Goal: Information Seeking & Learning: Find specific fact

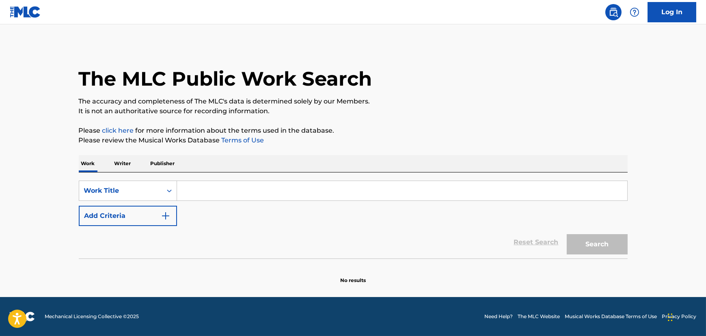
click at [214, 189] on input "Search Form" at bounding box center [402, 190] width 450 height 19
paste input "Gorgeous"
type input "Gorgeous"
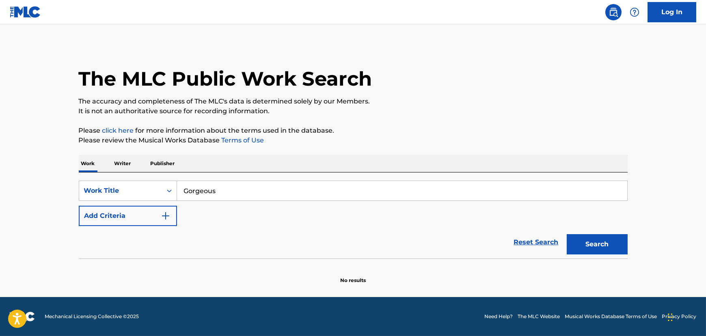
drag, startPoint x: 136, startPoint y: 226, endPoint x: 170, endPoint y: 227, distance: 34.5
click at [136, 226] on div "Reset Search Search" at bounding box center [353, 242] width 549 height 32
click at [143, 219] on button "Add Criteria" at bounding box center [128, 216] width 98 height 20
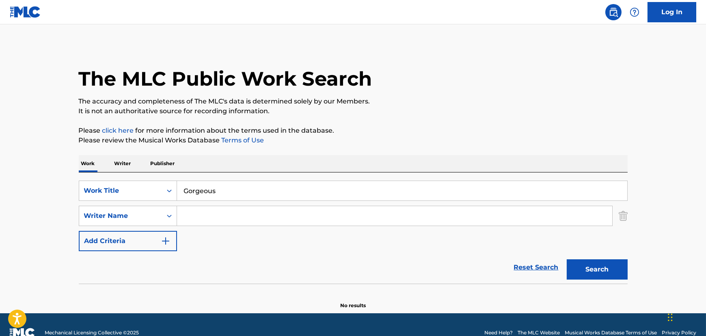
click at [327, 223] on input "Search Form" at bounding box center [394, 215] width 435 height 19
paste input "[PERSON_NAME]"
type input "[PERSON_NAME]"
click at [625, 279] on button "Search" at bounding box center [596, 269] width 61 height 20
click at [120, 148] on div "The MLC Public Work Search The accuracy and completeness of The MLC's data is d…" at bounding box center [353, 177] width 568 height 265
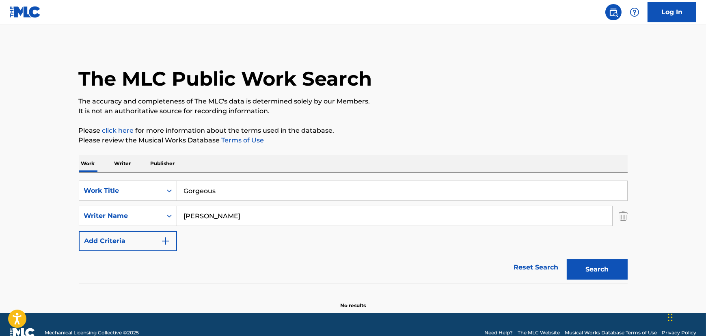
click at [127, 169] on p "Writer" at bounding box center [123, 163] width 22 height 17
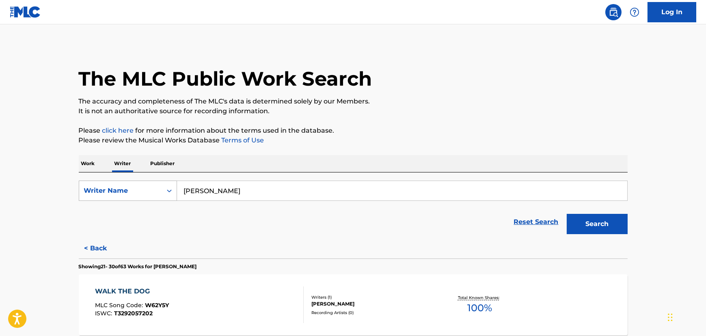
drag, startPoint x: 291, startPoint y: 189, endPoint x: 118, endPoint y: 196, distance: 173.4
click at [120, 195] on div "SearchWithCriteriaca87125d-54db-4c56-bb92-ea5593c361ca Writer Name [PERSON_NAME]" at bounding box center [353, 191] width 549 height 20
paste input "[PERSON_NAME]"
type input "[PERSON_NAME]"
click at [605, 205] on form "SearchWithCriteriaca87125d-54db-4c56-bb92-ea5593c361ca Writer Name [PERSON_NAME…" at bounding box center [353, 210] width 549 height 58
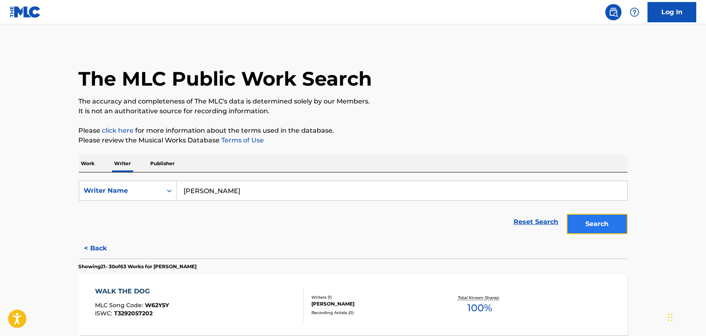
click at [604, 216] on button "Search" at bounding box center [596, 224] width 61 height 20
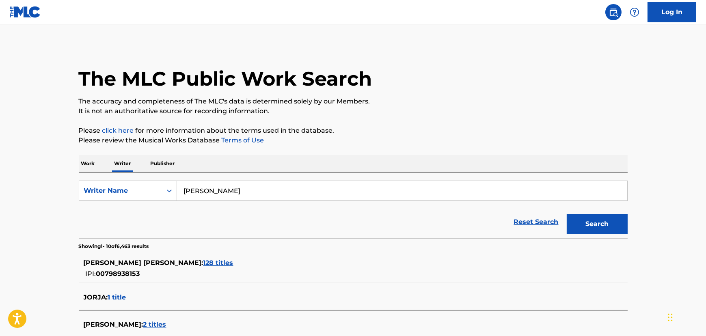
click at [203, 261] on span "128 titles" at bounding box center [218, 263] width 30 height 8
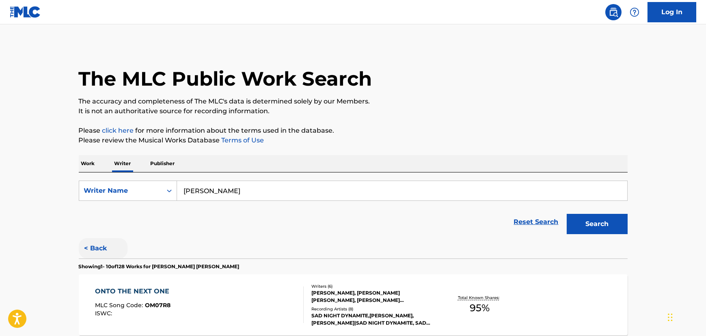
click at [104, 252] on button "< Back" at bounding box center [103, 248] width 49 height 20
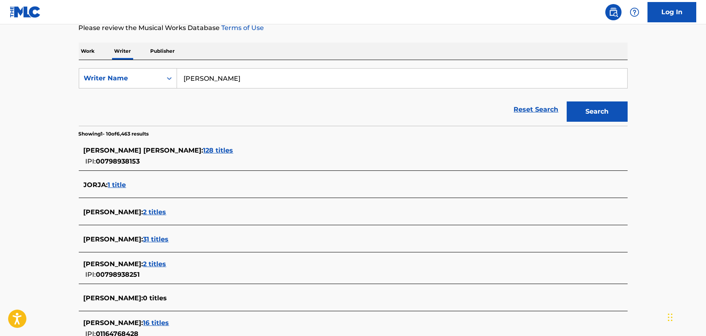
scroll to position [184, 0]
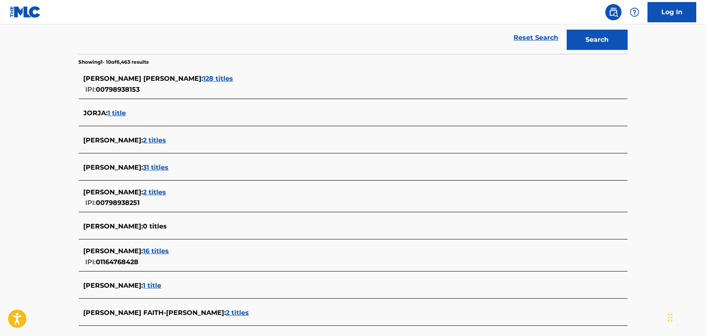
click at [152, 251] on span "16 titles" at bounding box center [156, 251] width 26 height 8
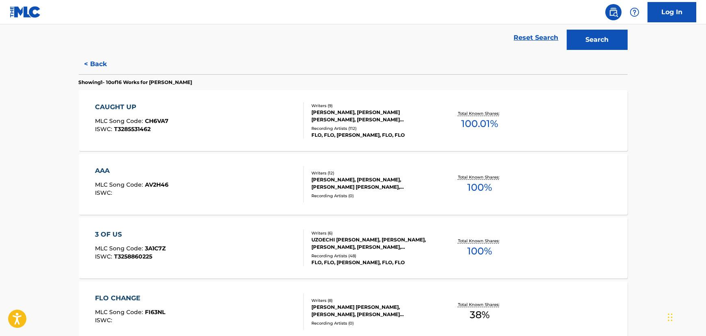
click at [198, 117] on div "CAUGHT UP MLC Song Code : CH6VA7 ISWC : T3285531462" at bounding box center [199, 120] width 209 height 37
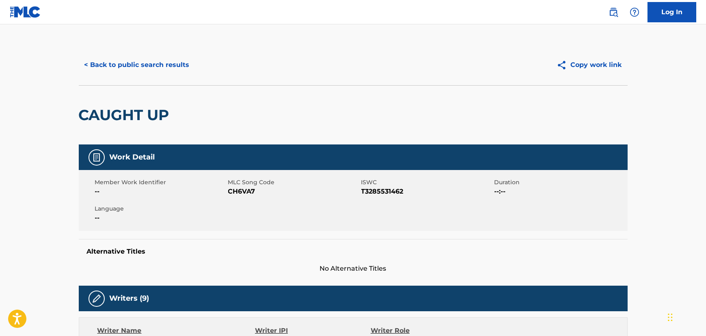
click at [166, 79] on div "< Back to public search results Copy work link" at bounding box center [353, 65] width 549 height 41
click at [166, 69] on button "< Back to public search results" at bounding box center [137, 65] width 116 height 20
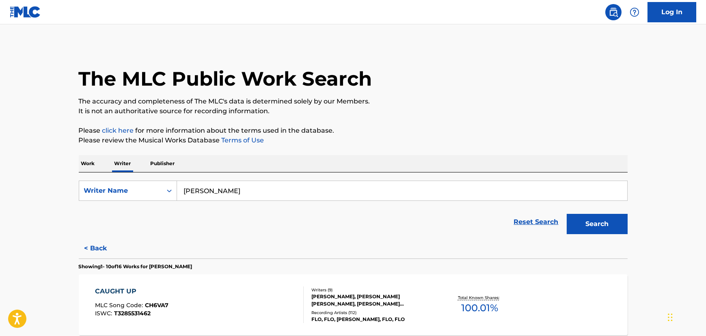
click at [80, 160] on p "Work" at bounding box center [88, 163] width 19 height 17
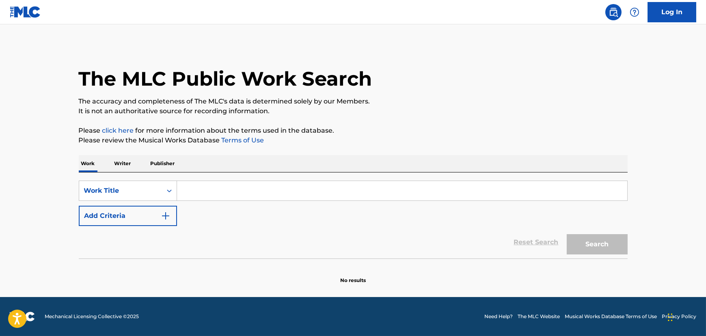
drag, startPoint x: 287, startPoint y: 194, endPoint x: 262, endPoint y: 199, distance: 25.2
click at [286, 194] on input "Search Form" at bounding box center [402, 190] width 450 height 19
paste input "Crybaby"
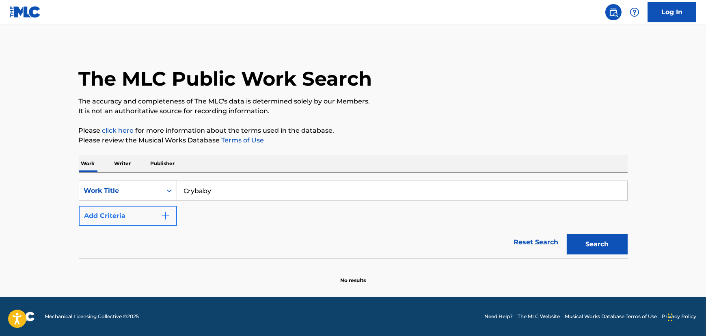
type input "Crybaby"
click at [154, 214] on button "Add Criteria" at bounding box center [128, 216] width 98 height 20
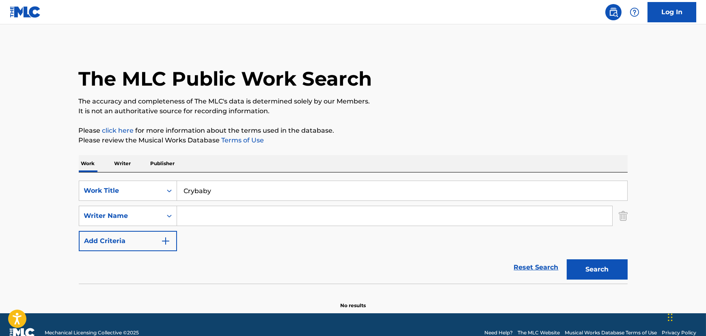
click at [248, 213] on input "Search Form" at bounding box center [394, 215] width 435 height 19
paste input "[PERSON_NAME]"
type input "[PERSON_NAME]"
click at [609, 261] on button "Search" at bounding box center [596, 269] width 61 height 20
click at [196, 192] on input "Crybaby" at bounding box center [402, 190] width 450 height 19
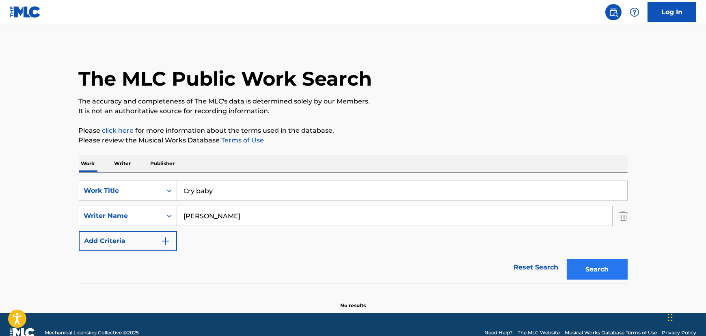
type input "Cry baby"
click at [619, 265] on button "Search" at bounding box center [596, 269] width 61 height 20
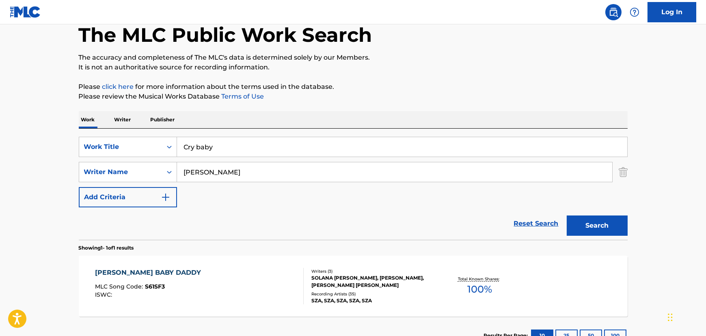
scroll to position [61, 0]
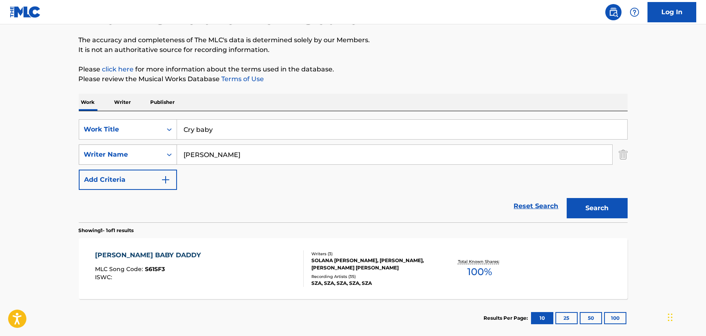
drag, startPoint x: 190, startPoint y: 150, endPoint x: 103, endPoint y: 154, distance: 86.9
click at [90, 157] on div "SearchWithCriteria8df9f213-3433-467c-9f4c-069fc421cca5 Writer Name [PERSON_NAME]" at bounding box center [353, 154] width 549 height 20
paste input "[PERSON_NAME]"
type input "[PERSON_NAME]"
click at [599, 210] on button "Search" at bounding box center [596, 208] width 61 height 20
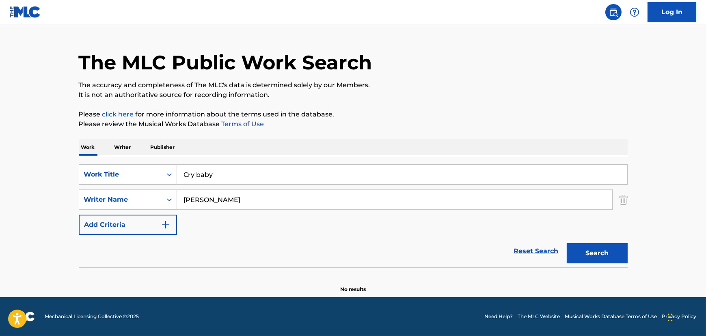
scroll to position [16, 0]
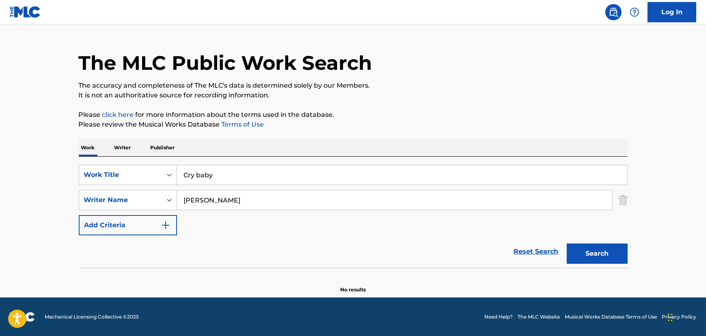
click at [194, 178] on input "Cry baby" at bounding box center [402, 174] width 450 height 19
type input "Crybaby"
click at [566, 243] on button "Search" at bounding box center [596, 253] width 61 height 20
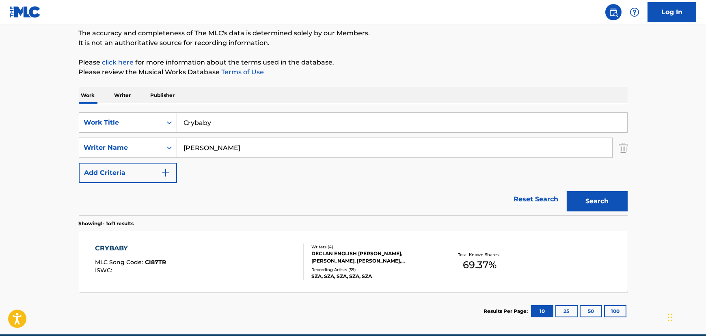
scroll to position [105, 0]
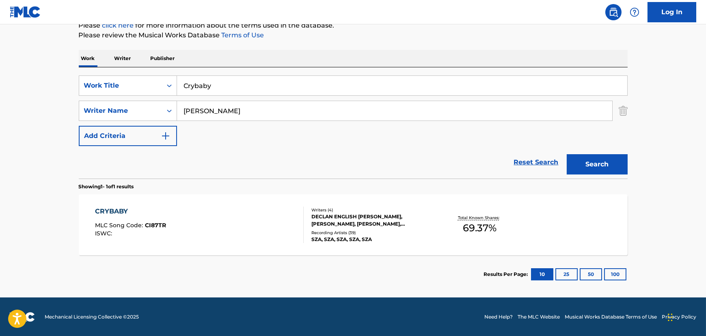
click at [220, 232] on div "CRYBABY MLC Song Code : CI87TR ISWC :" at bounding box center [199, 225] width 209 height 37
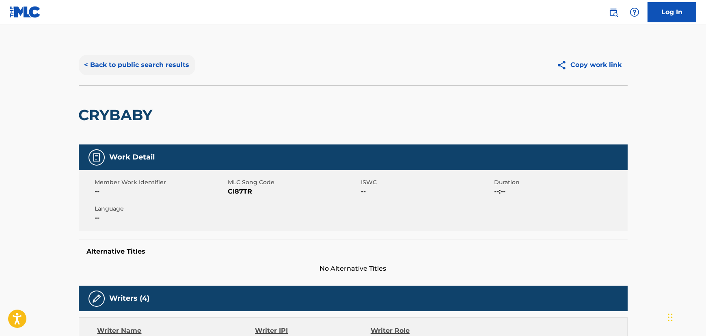
click at [155, 69] on button "< Back to public search results" at bounding box center [137, 65] width 116 height 20
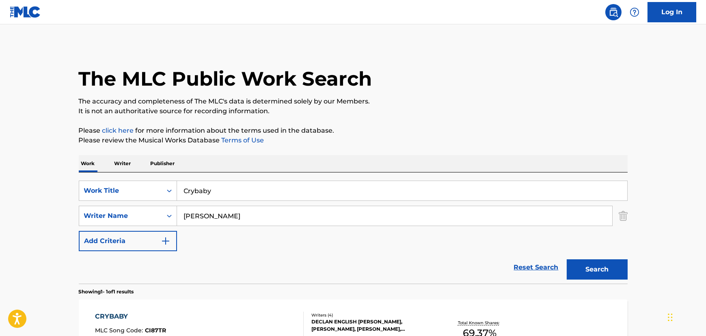
scroll to position [59, 0]
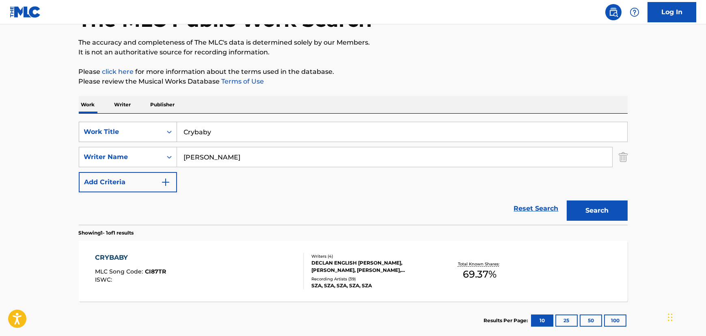
drag, startPoint x: 182, startPoint y: 137, endPoint x: 109, endPoint y: 136, distance: 72.6
click at [109, 136] on div "SearchWithCriteriafece3d6a-3d9a-4aec-ae2c-534c2482118b Work Title Crybaby" at bounding box center [353, 132] width 549 height 20
paste input "No Vacanc"
type input "No Vacancy"
click at [410, 52] on p "It is not an authoritative source for recording information." at bounding box center [353, 52] width 549 height 10
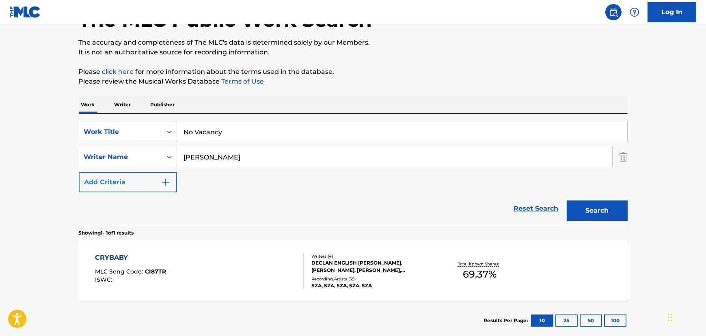
drag, startPoint x: 221, startPoint y: 157, endPoint x: 95, endPoint y: 176, distance: 126.8
click at [84, 174] on div "SearchWithCriteriafece3d6a-3d9a-4aec-ae2c-534c2482118b Work Title No Vacancy Se…" at bounding box center [353, 157] width 549 height 71
paste input "[PERSON_NAME]"
type input "[PERSON_NAME]"
click at [614, 214] on button "Search" at bounding box center [596, 210] width 61 height 20
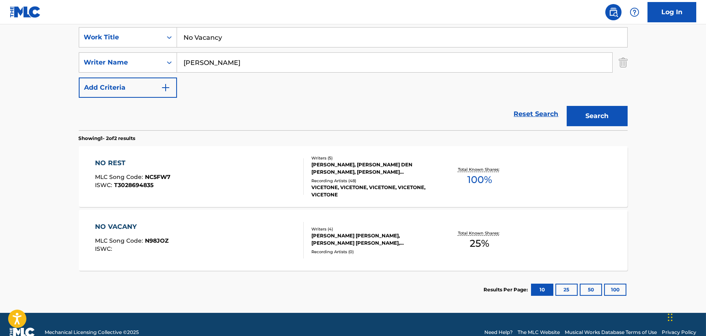
scroll to position [169, 0]
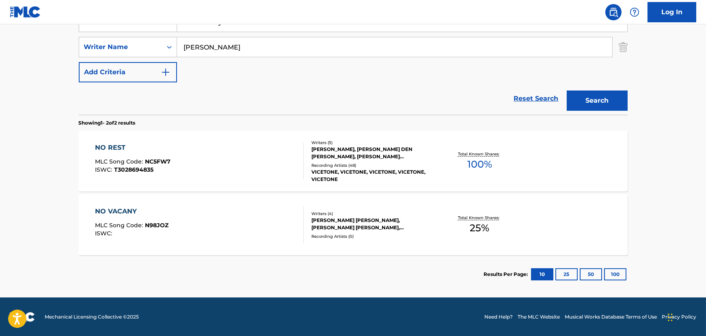
click at [252, 233] on div "NO VACANY MLC Song Code : N98JOZ ISWC :" at bounding box center [199, 225] width 209 height 37
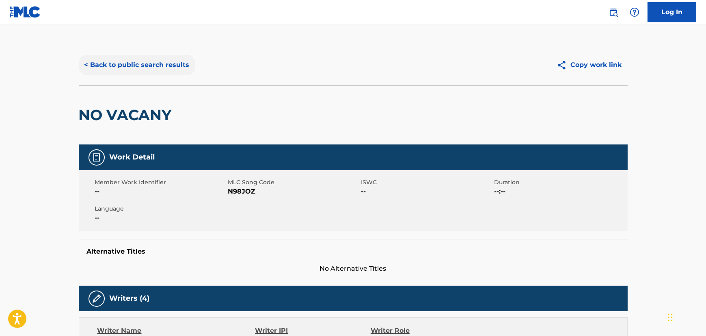
click at [174, 58] on button "< Back to public search results" at bounding box center [137, 65] width 116 height 20
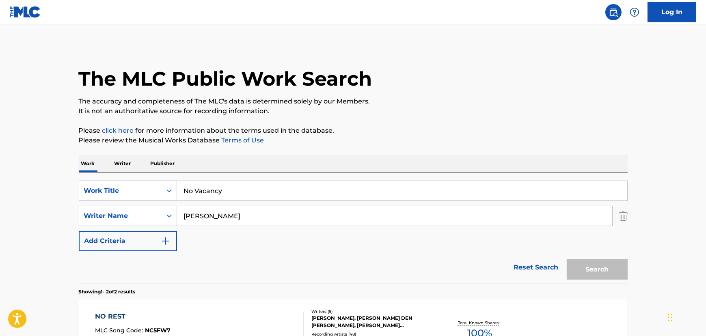
scroll to position [123, 0]
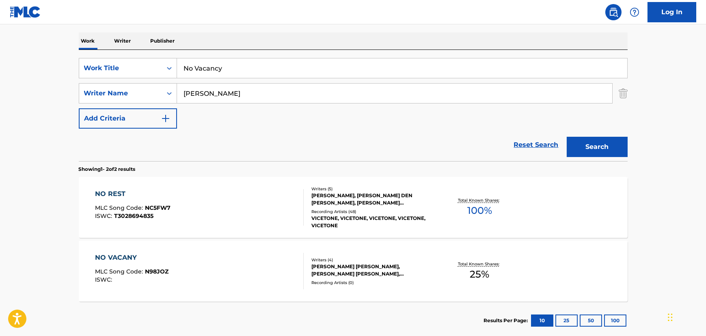
drag, startPoint x: 228, startPoint y: 67, endPoint x: 62, endPoint y: 90, distance: 166.8
click at [49, 88] on main "The MLC Public Work Search The accuracy and completeness of The MLC's data is d…" at bounding box center [353, 123] width 706 height 442
paste input "Motel 6"
type input "Motel 6"
paste input "[PERSON_NAME]"
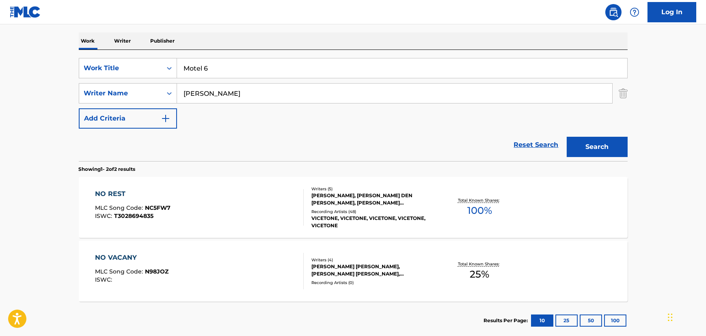
drag, startPoint x: 255, startPoint y: 92, endPoint x: 73, endPoint y: 100, distance: 182.4
click at [60, 99] on main "The MLC Public Work Search The accuracy and completeness of The MLC's data is d…" at bounding box center [353, 123] width 706 height 442
click at [613, 146] on button "Search" at bounding box center [596, 147] width 61 height 20
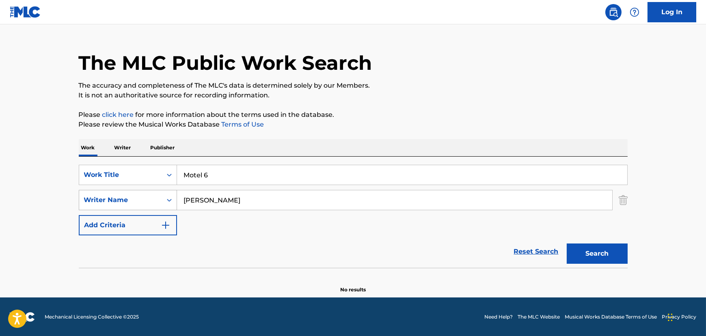
drag, startPoint x: 240, startPoint y: 199, endPoint x: 78, endPoint y: 200, distance: 162.3
click at [72, 202] on div "The MLC Public Work Search The accuracy and completeness of The MLC's data is d…" at bounding box center [353, 161] width 568 height 265
paste input "[PERSON_NAME]"
type input "[PERSON_NAME]"
drag, startPoint x: 534, startPoint y: 88, endPoint x: 536, endPoint y: 128, distance: 39.4
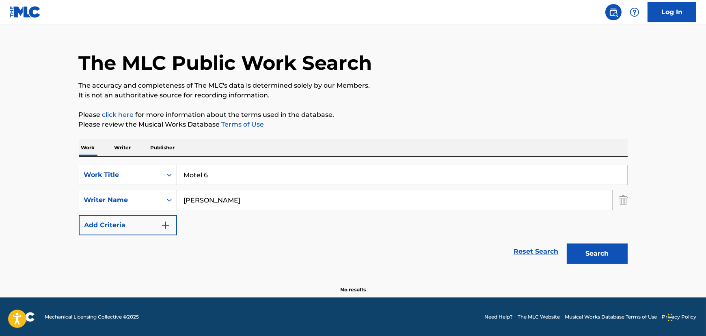
click at [535, 87] on p "The accuracy and completeness of The MLC's data is determined solely by our Mem…" at bounding box center [353, 86] width 549 height 10
click at [577, 208] on input "[PERSON_NAME]" at bounding box center [394, 199] width 435 height 19
click at [606, 247] on button "Search" at bounding box center [596, 253] width 61 height 20
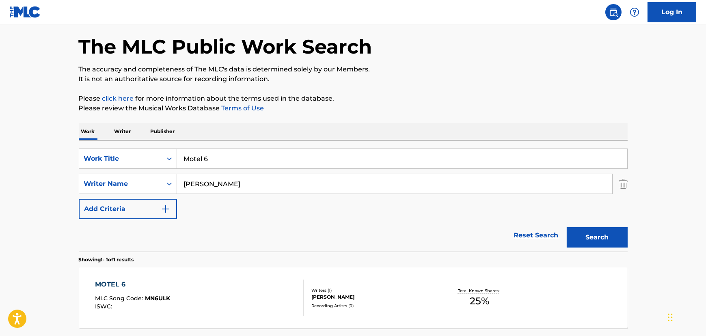
scroll to position [77, 0]
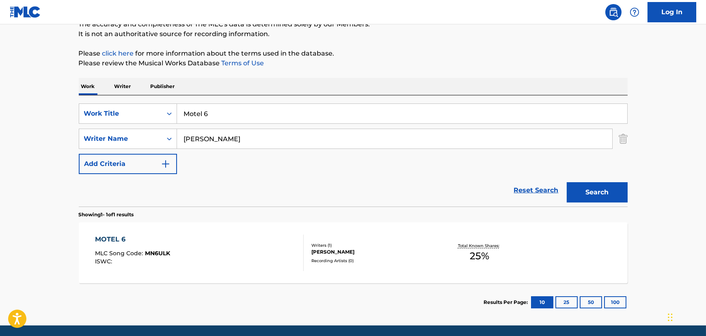
click at [228, 267] on div "MOTEL 6 MLC Song Code : MN6ULK ISWC :" at bounding box center [199, 253] width 209 height 37
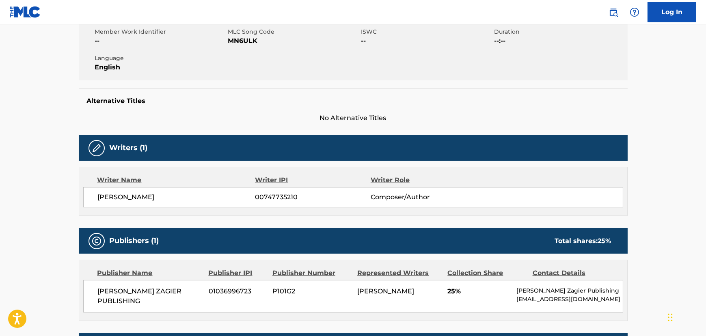
scroll to position [250, 0]
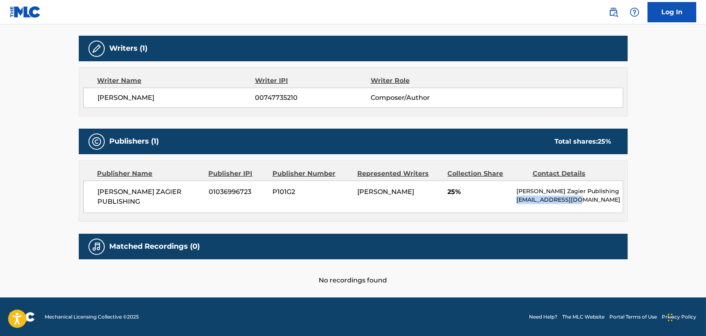
drag, startPoint x: 591, startPoint y: 198, endPoint x: 509, endPoint y: 206, distance: 82.8
click at [509, 206] on div "[PERSON_NAME] ZAGIER PUBLISHING 01036996723 P101G2 [PERSON_NAME] 25% [PERSON_NA…" at bounding box center [353, 197] width 540 height 32
copy p "[EMAIL_ADDRESS][DOMAIN_NAME]"
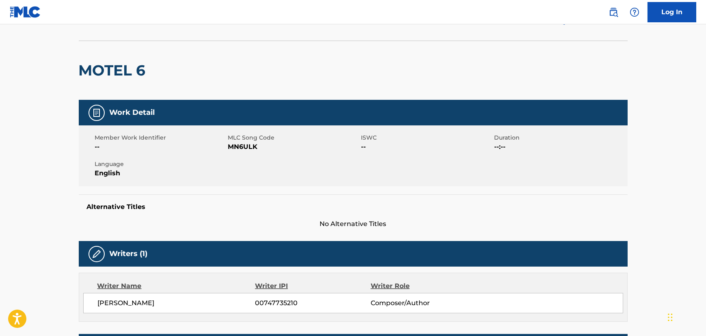
scroll to position [0, 0]
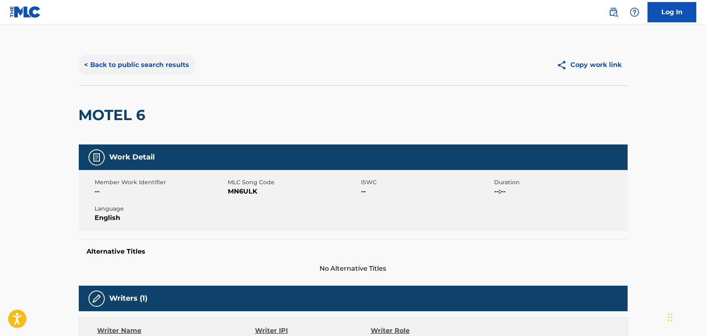
click at [152, 58] on button "< Back to public search results" at bounding box center [137, 65] width 116 height 20
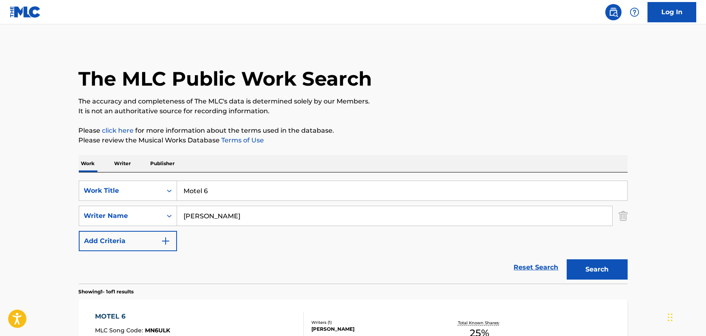
scroll to position [59, 0]
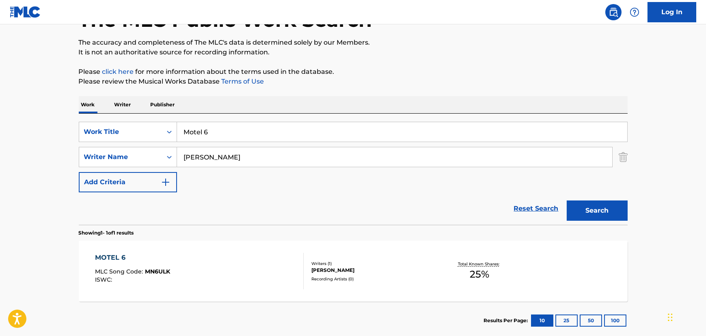
drag, startPoint x: 204, startPoint y: 137, endPoint x: 66, endPoint y: 150, distance: 138.5
click at [65, 150] on main "The MLC Public Work Search The accuracy and completeness of The MLC's data is d…" at bounding box center [353, 155] width 706 height 378
paste input "Good Enough"
type input "Good Enough"
drag, startPoint x: 433, startPoint y: 74, endPoint x: 441, endPoint y: 92, distance: 20.0
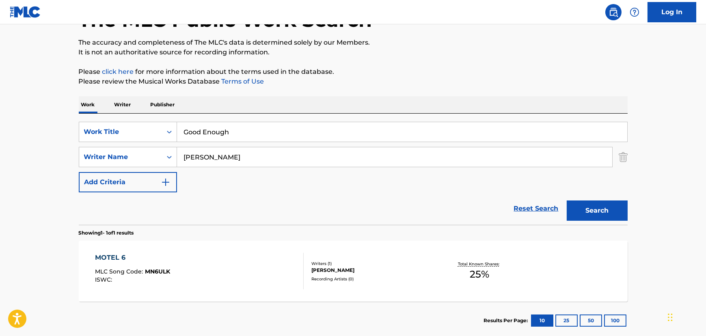
click at [433, 75] on p "Please click here for more information about the terms used in the database." at bounding box center [353, 72] width 549 height 10
drag, startPoint x: 285, startPoint y: 171, endPoint x: 252, endPoint y: 173, distance: 33.3
click at [242, 174] on div "SearchWithCriteriafece3d6a-3d9a-4aec-ae2c-534c2482118b Work Title Good Enough S…" at bounding box center [353, 157] width 549 height 71
drag, startPoint x: 272, startPoint y: 161, endPoint x: 139, endPoint y: 181, distance: 134.2
click at [7, 183] on main "The MLC Public Work Search The accuracy and completeness of The MLC's data is d…" at bounding box center [353, 155] width 706 height 378
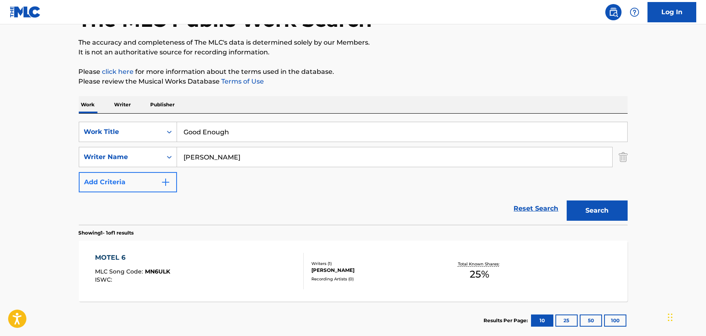
paste input "[PERSON_NAME]"
type input "[PERSON_NAME]"
click at [588, 205] on button "Search" at bounding box center [596, 210] width 61 height 20
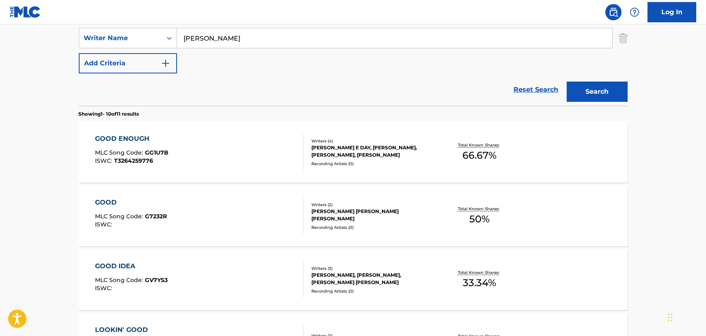
scroll to position [182, 0]
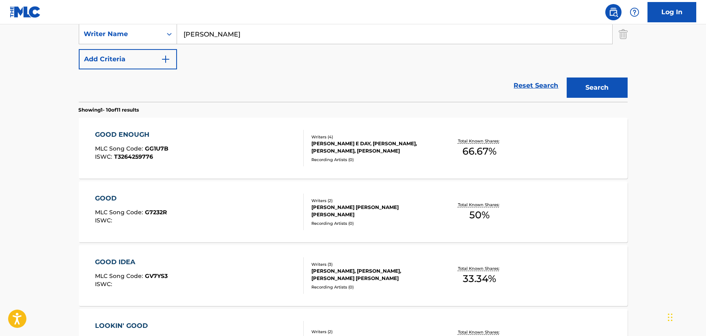
click at [256, 152] on div "GOOD ENOUGH MLC Song Code : GG1U7B ISWC : T3264259776" at bounding box center [199, 148] width 209 height 37
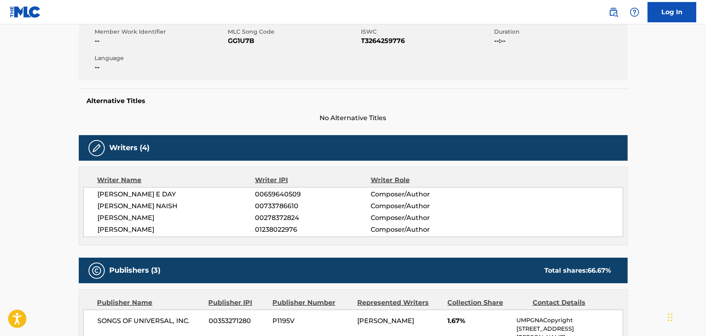
scroll to position [184, 0]
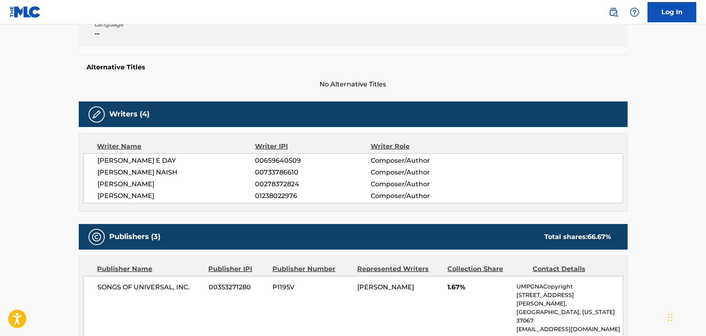
click at [121, 173] on span "[PERSON_NAME] NAISH" at bounding box center [176, 173] width 157 height 10
copy div "[PERSON_NAME] NAISH"
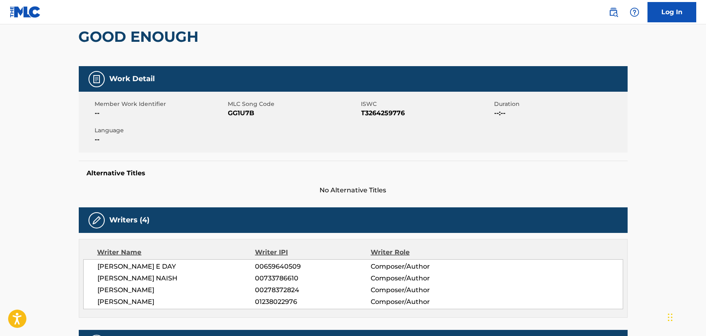
scroll to position [0, 0]
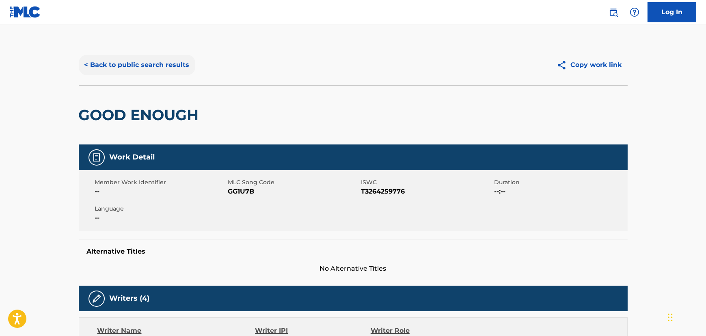
click at [118, 72] on button "< Back to public search results" at bounding box center [137, 65] width 116 height 20
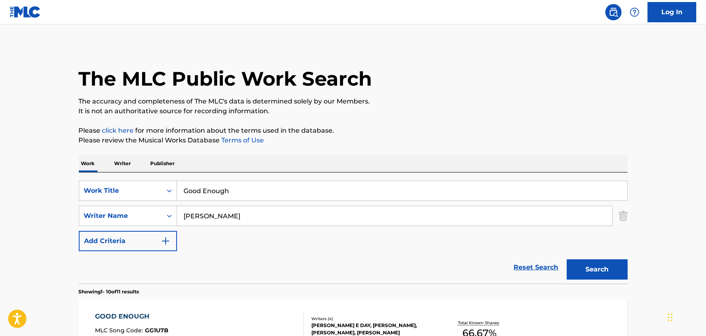
click at [126, 165] on p "Writer" at bounding box center [123, 163] width 22 height 17
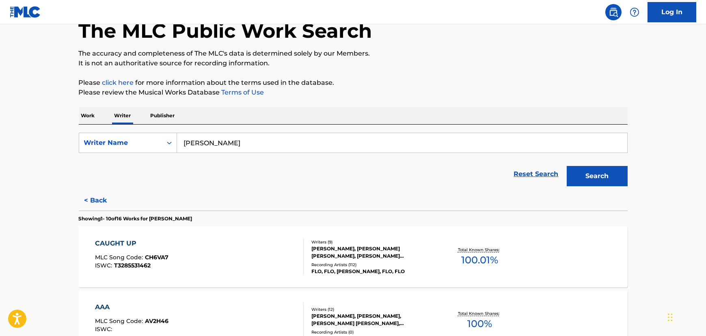
scroll to position [123, 0]
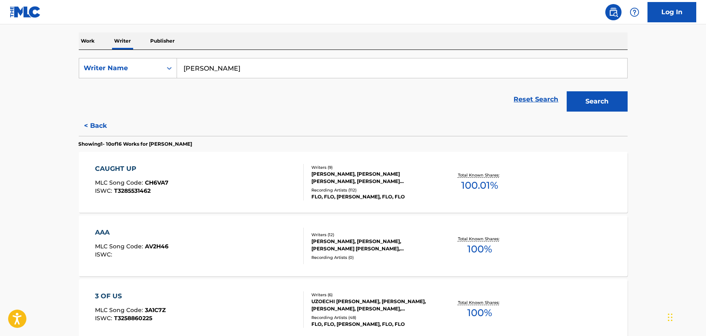
drag, startPoint x: 256, startPoint y: 60, endPoint x: 73, endPoint y: 85, distance: 184.7
click at [80, 80] on form "SearchWithCriteriaca87125d-54db-4c56-bb92-ea5593c361ca Writer Name [PERSON_NAME…" at bounding box center [353, 87] width 549 height 58
paste input "[PERSON_NAME] NAISH"
type input "[PERSON_NAME] NAISH"
click at [615, 102] on button "Search" at bounding box center [596, 101] width 61 height 20
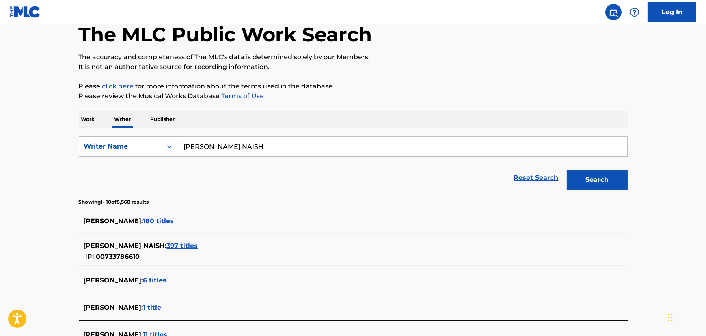
scroll to position [61, 0]
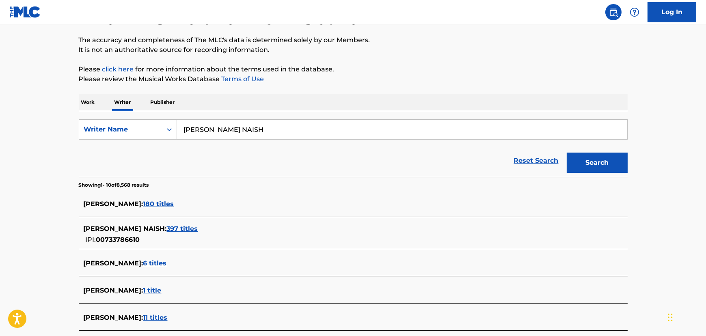
click at [169, 228] on span "397 titles" at bounding box center [182, 229] width 31 height 8
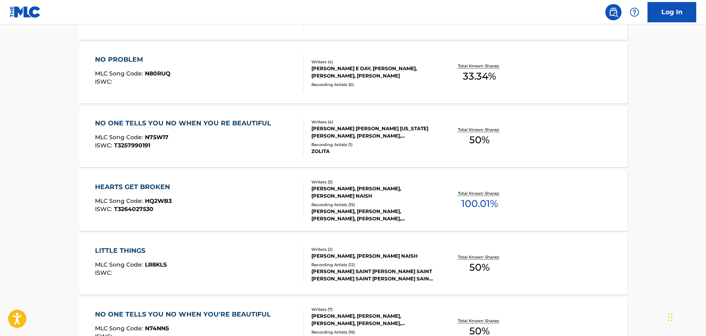
scroll to position [369, 0]
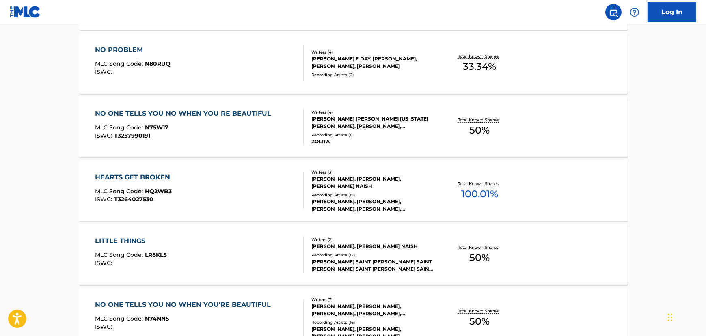
click at [266, 198] on div "HEARTS GET BROKEN MLC Song Code : HQ2WB3 ISWC : T3264027530" at bounding box center [199, 190] width 209 height 37
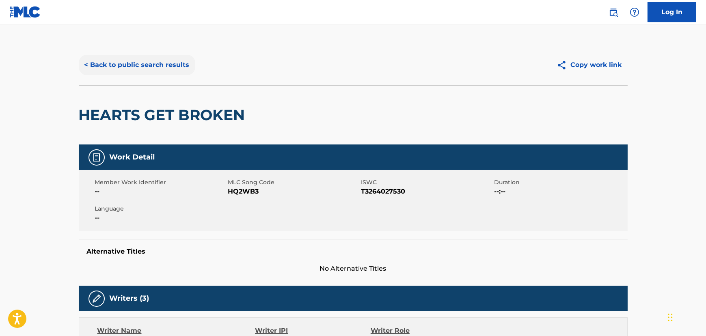
click at [168, 63] on button "< Back to public search results" at bounding box center [137, 65] width 116 height 20
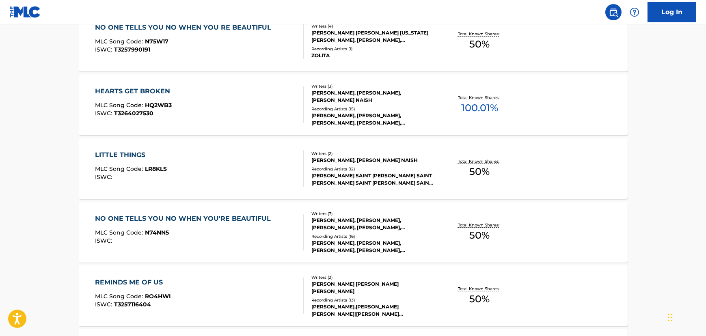
scroll to position [657, 0]
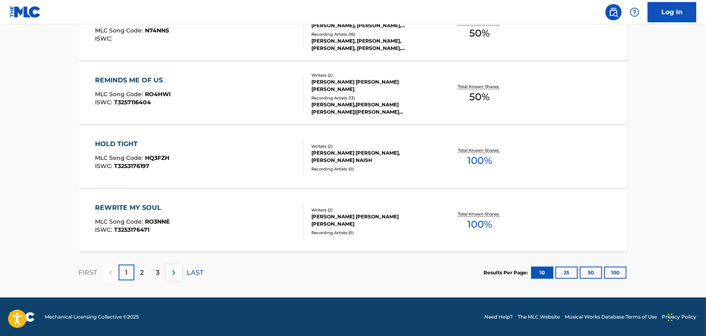
click at [272, 161] on div "HOLD TIGHT MLC Song Code : HQ3FZH ISWC : T3253176197" at bounding box center [199, 157] width 209 height 37
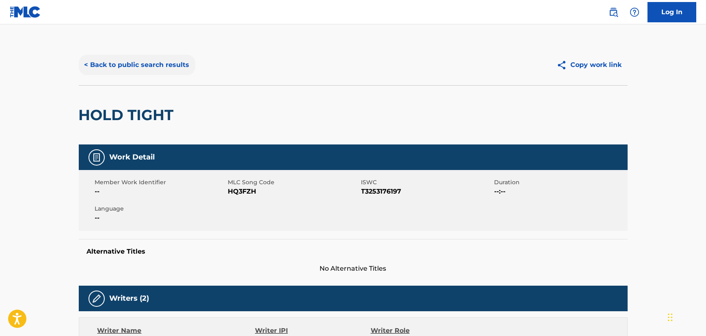
click at [164, 59] on button "< Back to public search results" at bounding box center [137, 65] width 116 height 20
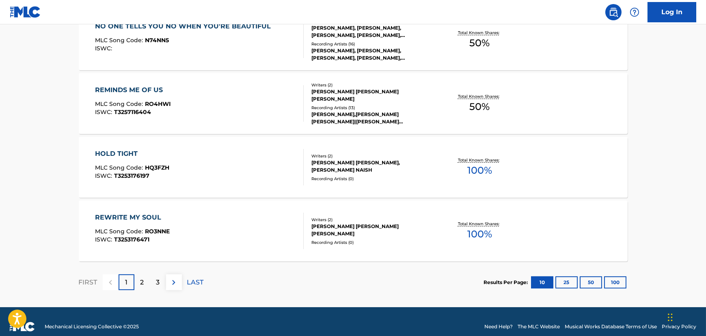
scroll to position [657, 0]
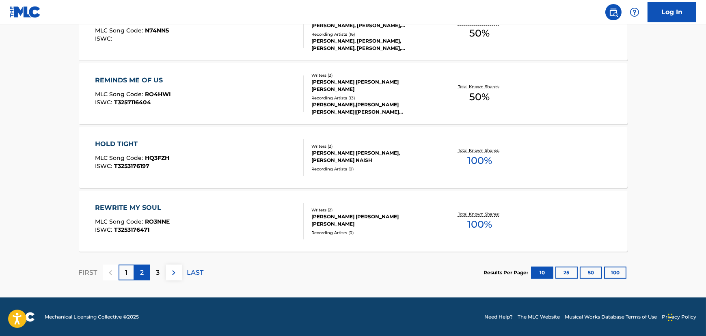
click at [141, 269] on div "2" at bounding box center [142, 273] width 16 height 16
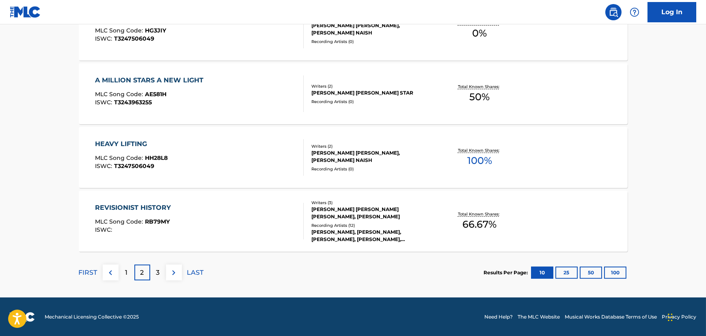
click at [285, 178] on div "HEAVY LIFTING MLC Song Code : HH28L8 ISWC : T3247506049 Writers ( 2 ) [PERSON_N…" at bounding box center [353, 157] width 549 height 61
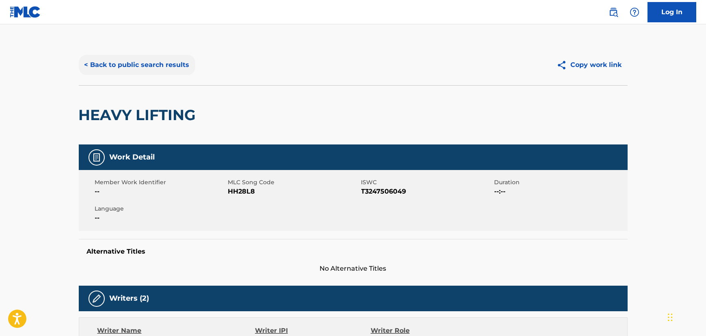
click at [179, 73] on button "< Back to public search results" at bounding box center [137, 65] width 116 height 20
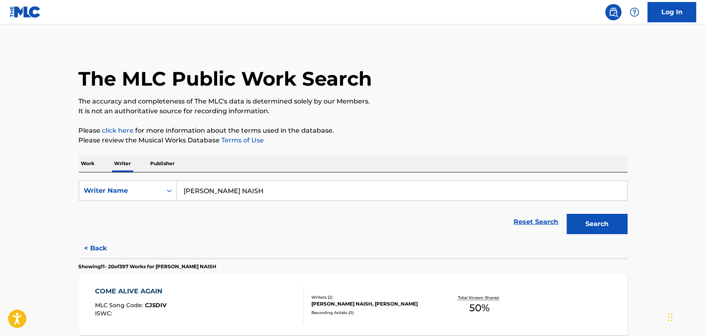
click at [82, 164] on p "Work" at bounding box center [88, 163] width 19 height 17
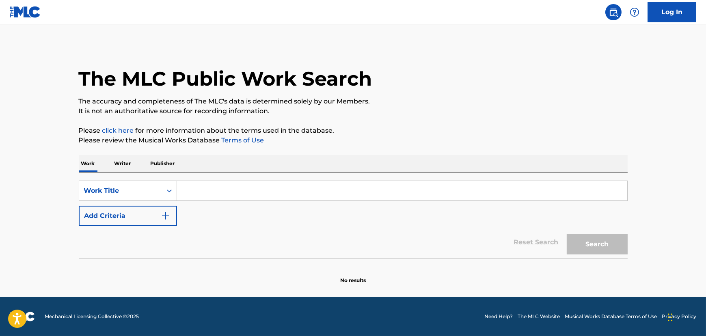
click at [272, 194] on input "Search Form" at bounding box center [402, 190] width 450 height 19
paste input "Sentimental"
type input "Sentimental"
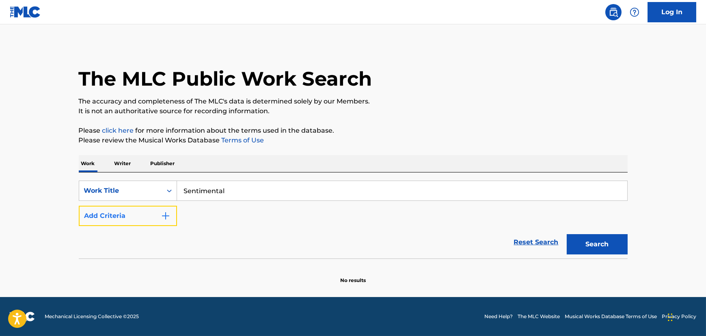
click at [106, 219] on button "Add Criteria" at bounding box center [128, 216] width 98 height 20
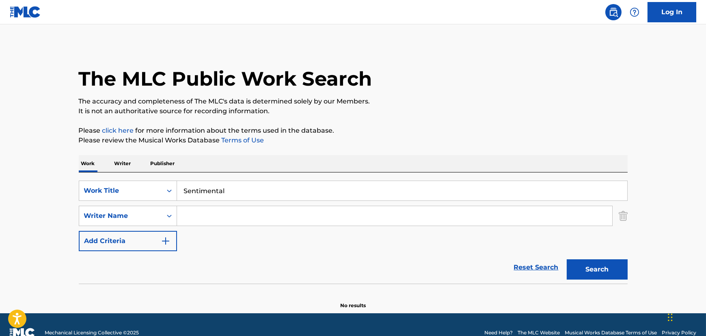
click at [226, 212] on input "Search Form" at bounding box center [394, 215] width 435 height 19
paste input "[PERSON_NAME]"
type input "[PERSON_NAME]"
click at [588, 265] on button "Search" at bounding box center [596, 269] width 61 height 20
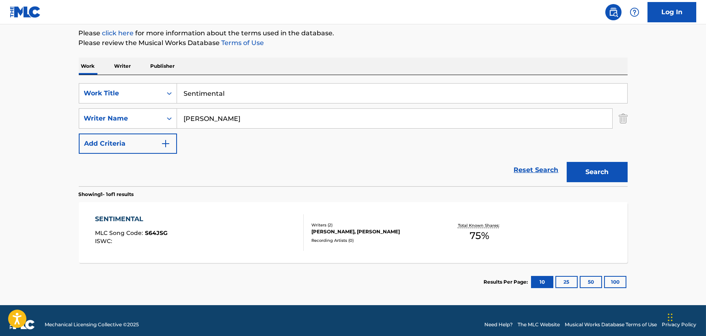
scroll to position [105, 0]
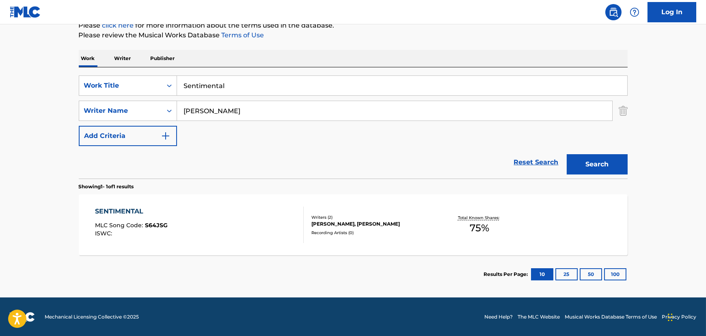
paste input "he Got A Thing About Her"
drag, startPoint x: 224, startPoint y: 84, endPoint x: 55, endPoint y: 93, distance: 169.1
click at [56, 92] on main "The MLC Public Work Search The accuracy and completeness of The MLC's data is d…" at bounding box center [353, 108] width 706 height 378
type input "She Got A Thing About Her"
drag, startPoint x: 230, startPoint y: 104, endPoint x: 43, endPoint y: 109, distance: 187.1
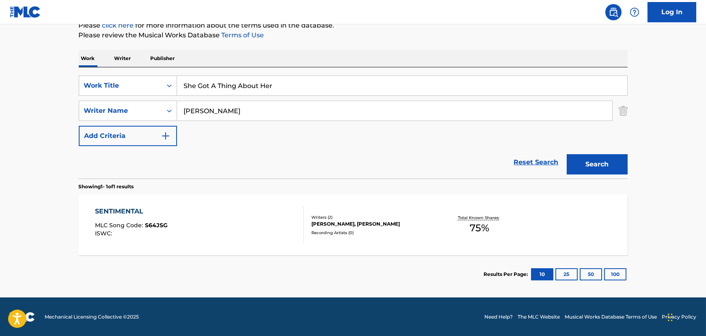
click at [43, 109] on main "The MLC Public Work Search The accuracy and completeness of The MLC's data is d…" at bounding box center [353, 108] width 706 height 378
paste input "[PERSON_NAME]"
type input "[PERSON_NAME]"
click at [613, 166] on button "Search" at bounding box center [596, 164] width 61 height 20
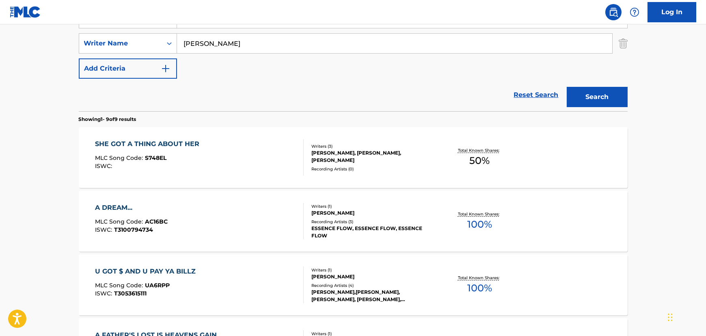
scroll to position [228, 0]
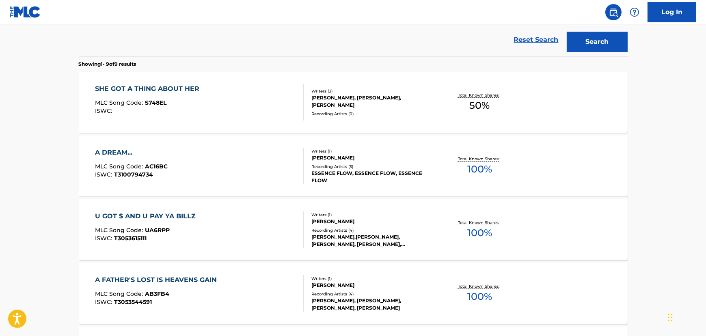
click at [294, 122] on div "SHE GOT A THING ABOUT HER MLC Song Code : S748EL ISWC : Writers ( 3 ) [PERSON_N…" at bounding box center [353, 102] width 549 height 61
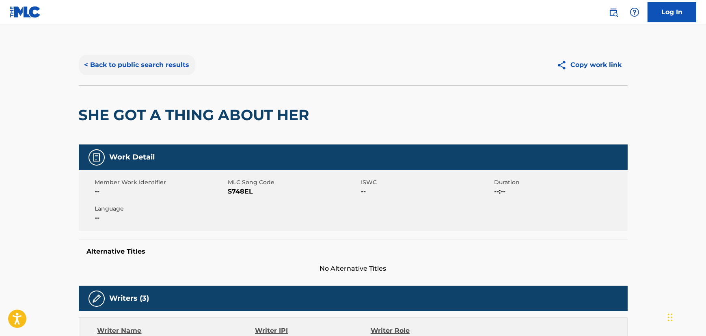
click at [187, 65] on button "< Back to public search results" at bounding box center [137, 65] width 116 height 20
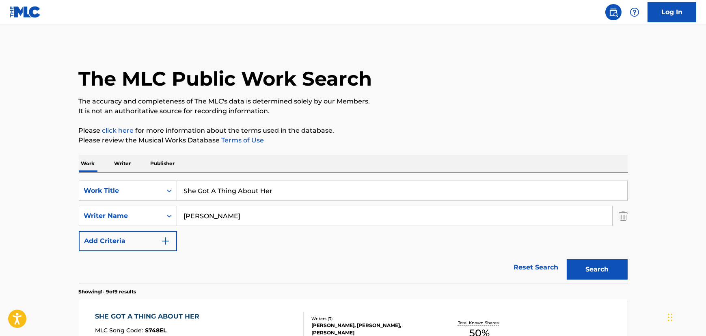
drag, startPoint x: 312, startPoint y: 186, endPoint x: 65, endPoint y: 194, distance: 246.9
paste input "tethered"
click at [623, 271] on button "Search" at bounding box center [596, 269] width 61 height 20
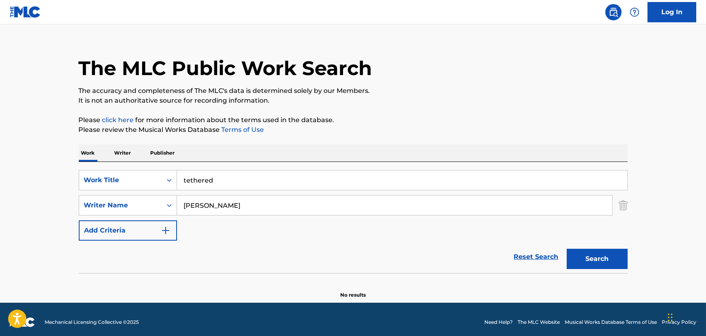
scroll to position [16, 0]
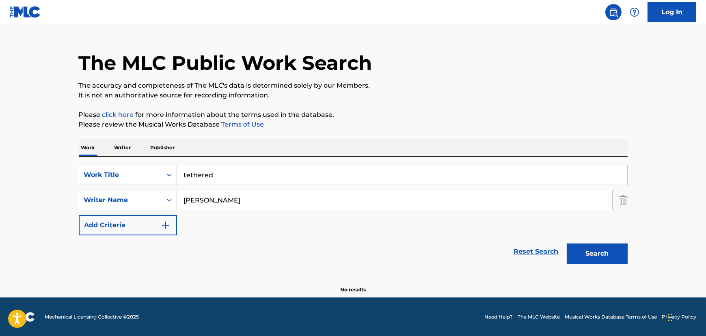
drag, startPoint x: 230, startPoint y: 175, endPoint x: 112, endPoint y: 177, distance: 117.7
click at [108, 177] on div "SearchWithCriteriafece3d6a-3d9a-4aec-ae2c-534c2482118b Work Title tethered" at bounding box center [353, 175] width 549 height 20
paste input "Feel Something"
type input "Feel Something"
drag, startPoint x: 286, startPoint y: 198, endPoint x: 28, endPoint y: 200, distance: 258.5
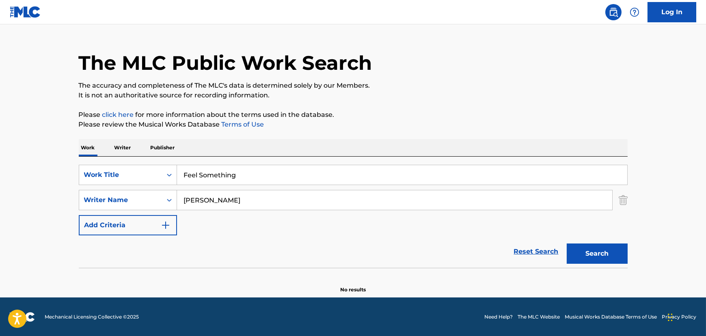
click at [26, 200] on main "The MLC Public Work Search The accuracy and completeness of The MLC's data is d…" at bounding box center [353, 153] width 706 height 289
type input "[PERSON_NAME] [PERSON_NAME]"
click at [566, 243] on button "Search" at bounding box center [596, 253] width 61 height 20
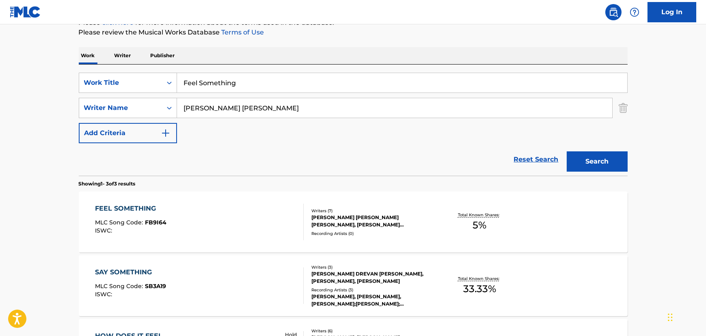
scroll to position [138, 0]
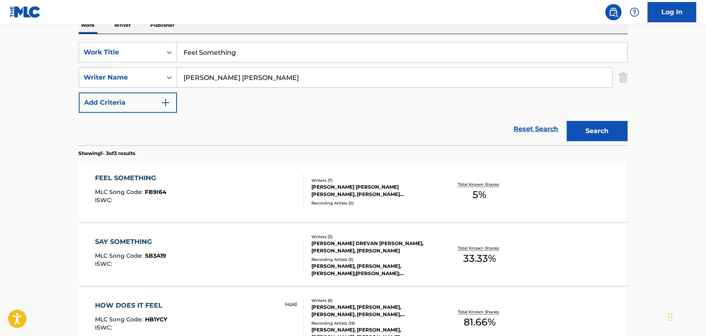
click at [211, 207] on div "FEEL SOMETHING MLC Song Code : FB9I64 ISWC :" at bounding box center [199, 191] width 209 height 37
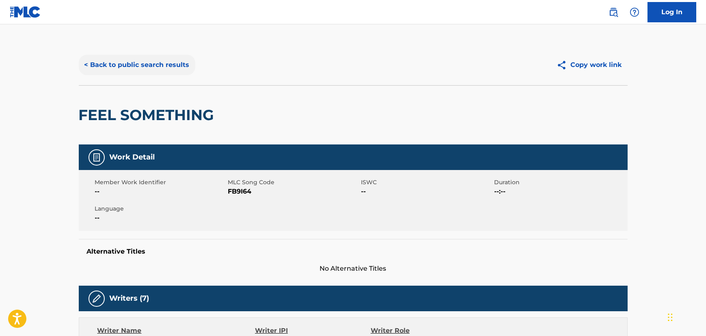
click at [133, 55] on button "< Back to public search results" at bounding box center [137, 65] width 116 height 20
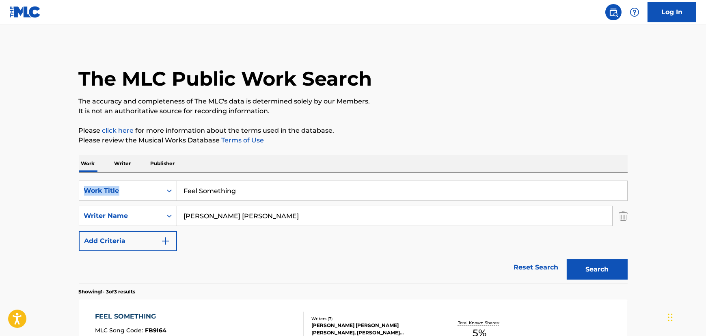
drag, startPoint x: 160, startPoint y: 185, endPoint x: 22, endPoint y: 187, distance: 138.8
click at [24, 186] on main "The MLC Public Work Search The accuracy and completeness of The MLC's data is d…" at bounding box center [353, 277] width 706 height 506
drag, startPoint x: 280, startPoint y: 183, endPoint x: 75, endPoint y: 200, distance: 205.3
click at [75, 200] on div "The MLC Public Work Search The accuracy and completeness of The MLC's data is d…" at bounding box center [353, 285] width 568 height 481
paste input "Why (Remix)"
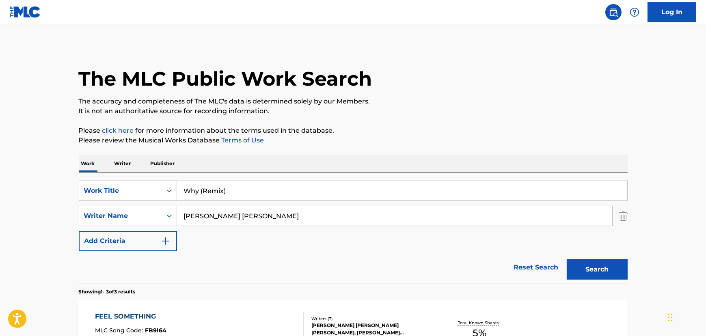
type input "Why (Remix)"
click at [519, 71] on div "The MLC Public Work Search" at bounding box center [353, 74] width 549 height 59
drag, startPoint x: 245, startPoint y: 226, endPoint x: 3, endPoint y: 244, distance: 242.1
click at [3, 244] on main "The MLC Public Work Search The accuracy and completeness of The MLC's data is d…" at bounding box center [353, 277] width 706 height 506
click at [566, 259] on button "Search" at bounding box center [596, 269] width 61 height 20
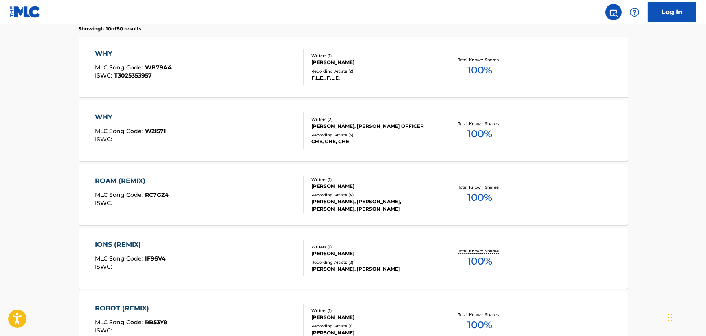
scroll to position [123, 0]
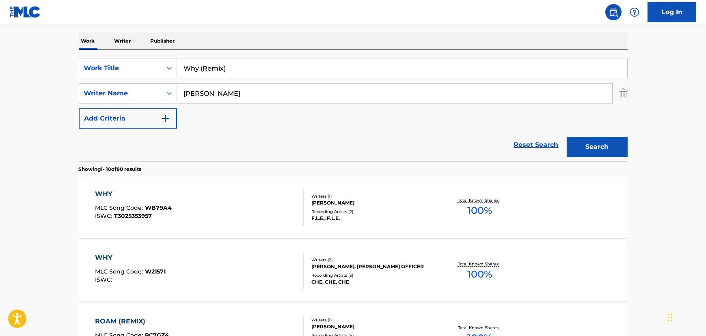
drag, startPoint x: 211, startPoint y: 95, endPoint x: 58, endPoint y: 102, distance: 153.6
type input "[PERSON_NAME]"
click at [566, 137] on button "Search" at bounding box center [596, 147] width 61 height 20
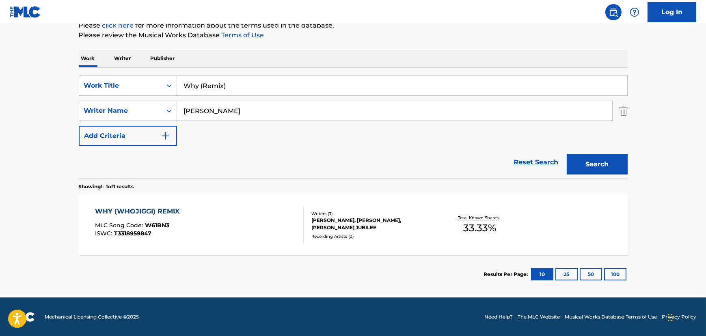
click at [284, 220] on div "WHY (WHOJIGGI) REMIX MLC Song Code : W61BN3 ISWC : T3318959847" at bounding box center [199, 225] width 209 height 37
